Goal: Transaction & Acquisition: Obtain resource

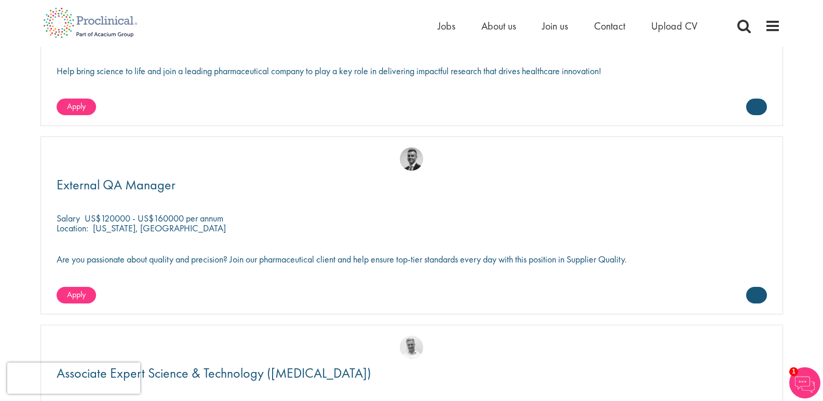
scroll to position [1246, 0]
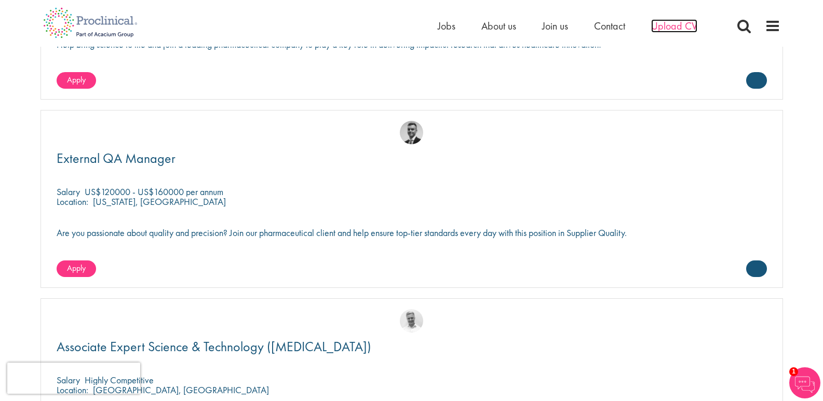
click at [674, 32] on span "Upload CV" at bounding box center [674, 25] width 46 height 13
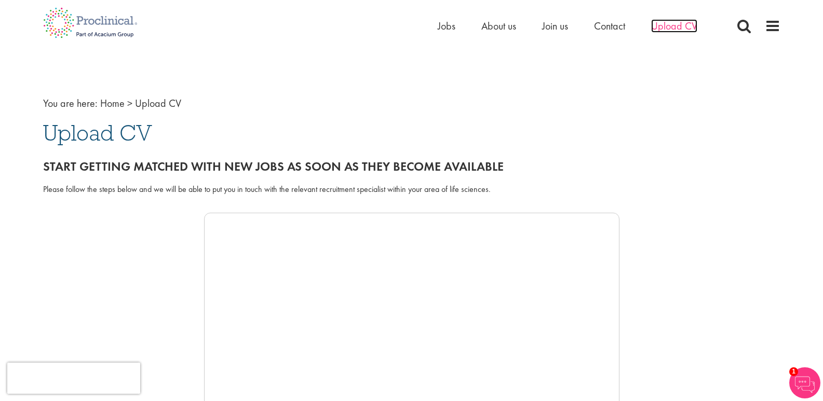
click at [681, 32] on span "Upload CV" at bounding box center [674, 25] width 46 height 13
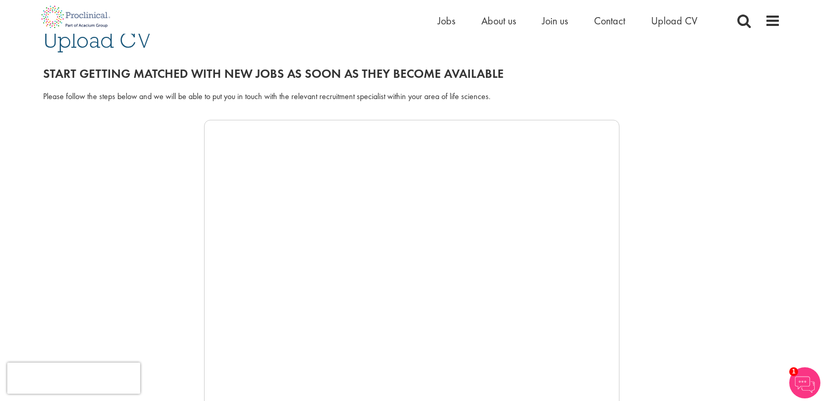
scroll to position [52, 0]
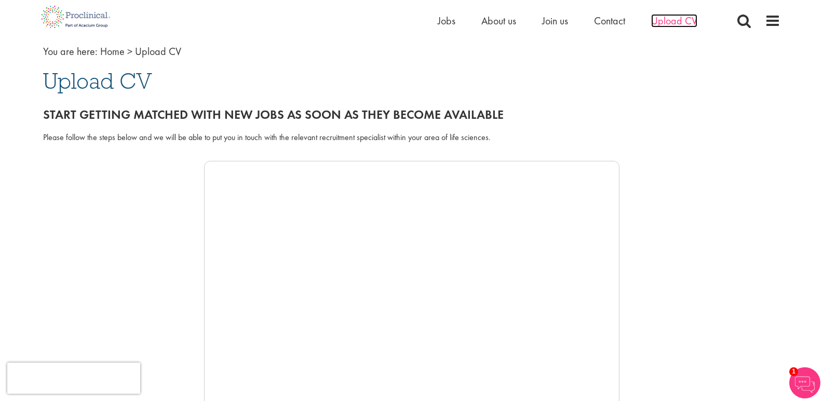
click at [661, 25] on span "Upload CV" at bounding box center [674, 20] width 46 height 13
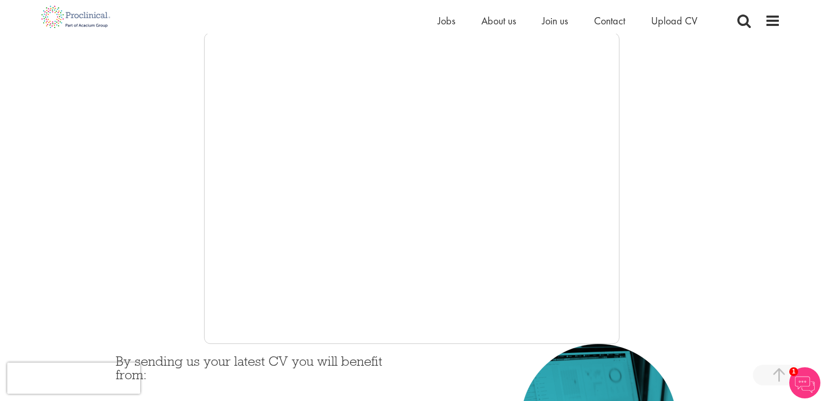
scroll to position [208, 0]
